Goal: Task Accomplishment & Management: Use online tool/utility

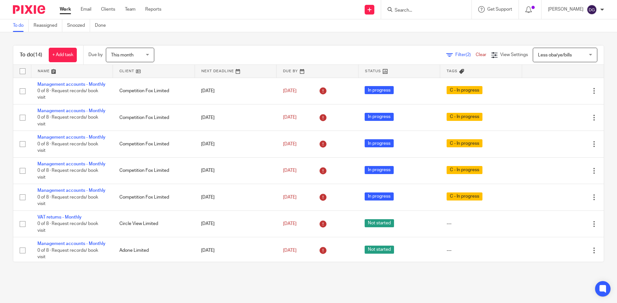
scroll to position [194, 0]
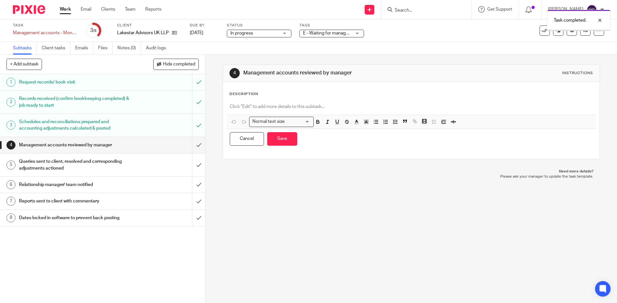
click at [387, 110] on p at bounding box center [411, 107] width 363 height 6
paste div
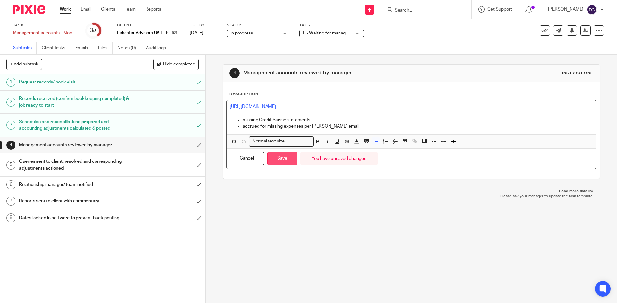
click at [284, 162] on button "Save" at bounding box center [282, 159] width 30 height 14
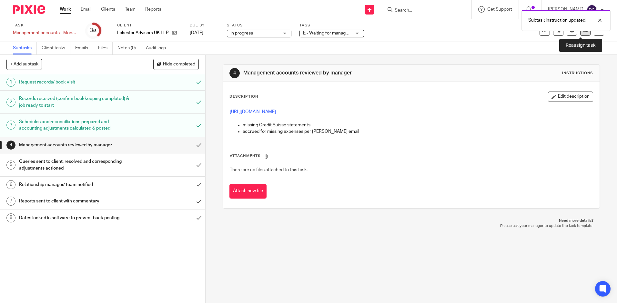
click at [583, 33] on icon at bounding box center [585, 30] width 5 height 5
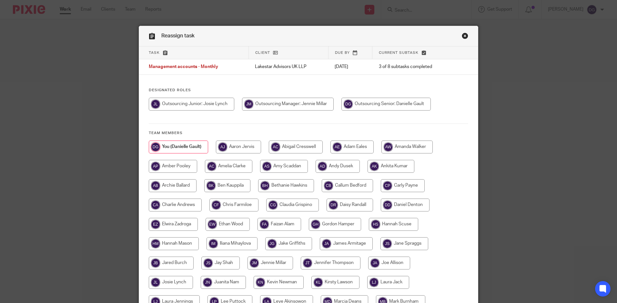
click at [308, 102] on input "radio" at bounding box center [288, 104] width 92 height 13
radio input "true"
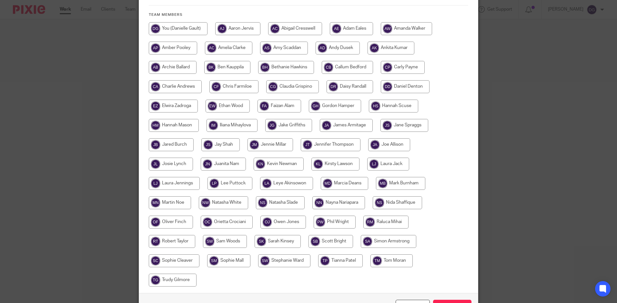
scroll to position [162, 0]
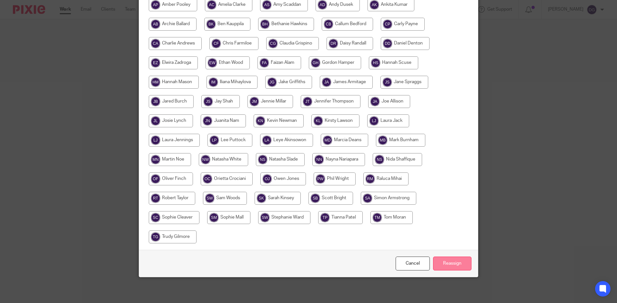
click at [458, 258] on input "Reassign" at bounding box center [452, 264] width 38 height 14
